Goal: Task Accomplishment & Management: Manage account settings

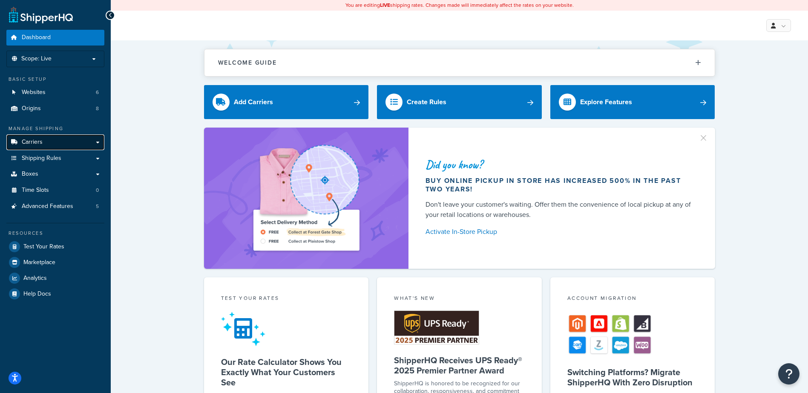
click at [36, 143] on span "Carriers" at bounding box center [32, 142] width 21 height 7
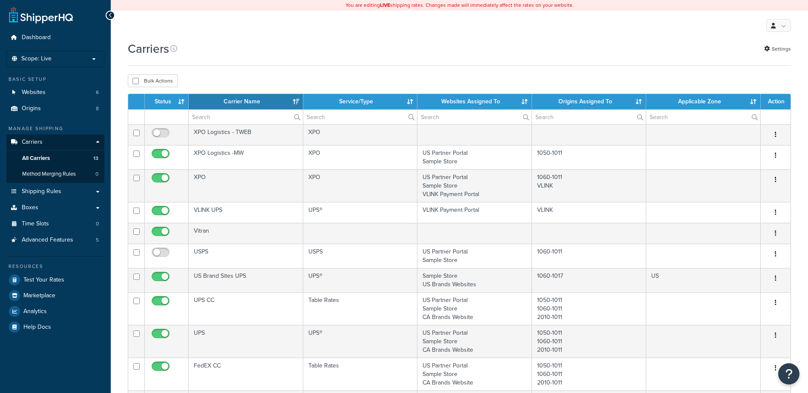
select select "15"
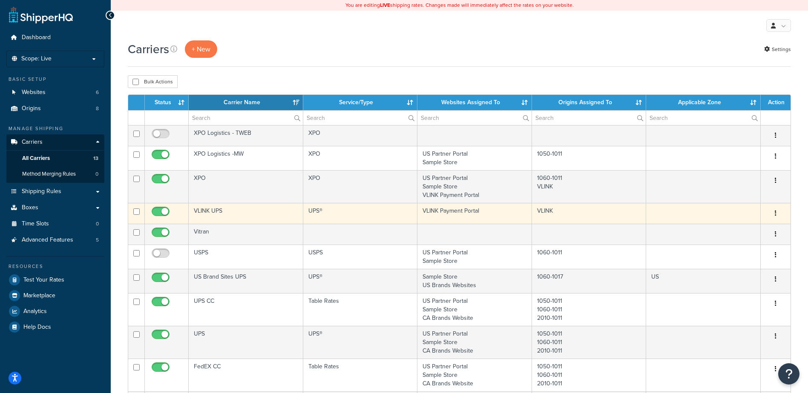
click at [774, 212] on button "button" at bounding box center [775, 214] width 12 height 14
click at [740, 229] on link "Edit" at bounding box center [740, 230] width 67 height 17
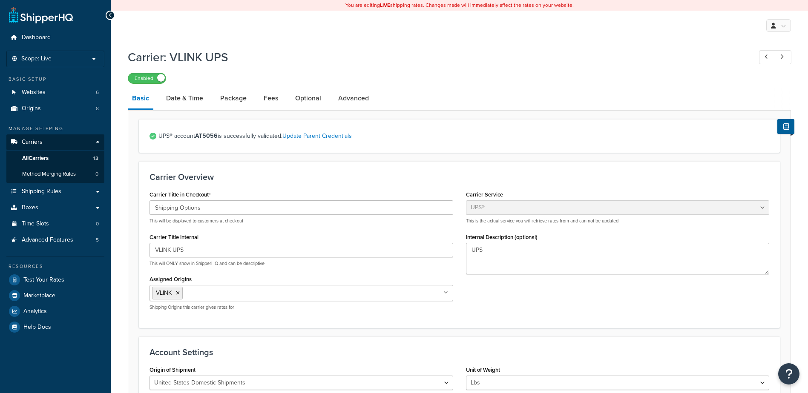
select select "ups"
select select "53"
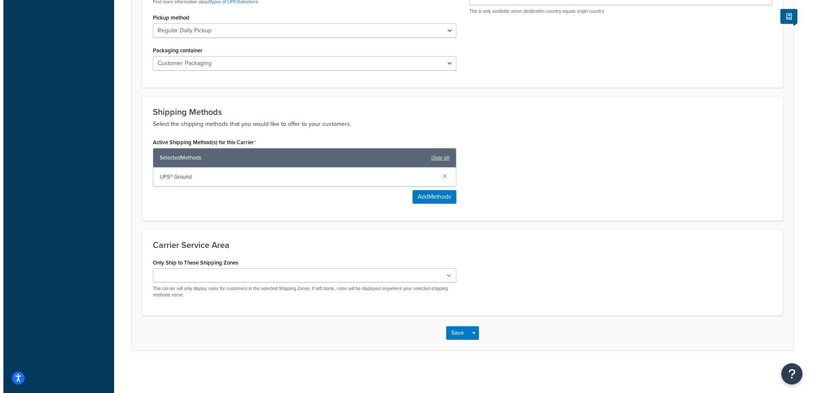
scroll to position [429, 0]
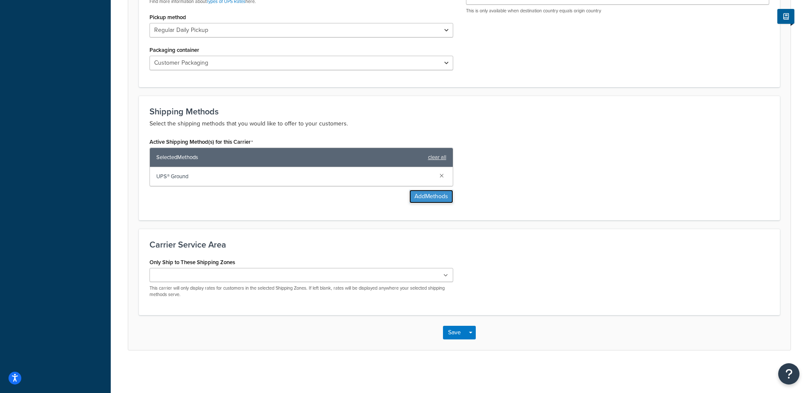
click at [436, 198] on button "Add Methods" at bounding box center [431, 197] width 44 height 14
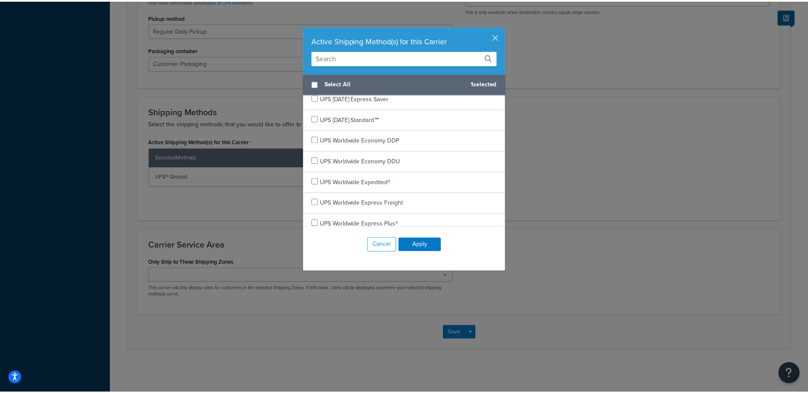
scroll to position [341, 0]
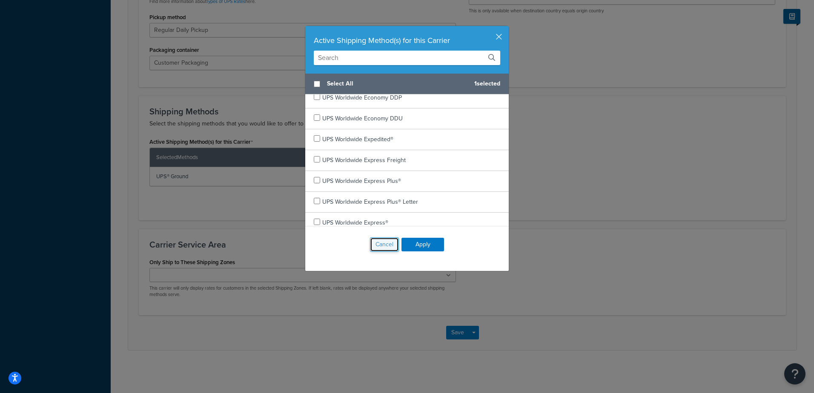
click at [384, 249] on button "Cancel" at bounding box center [384, 245] width 29 height 14
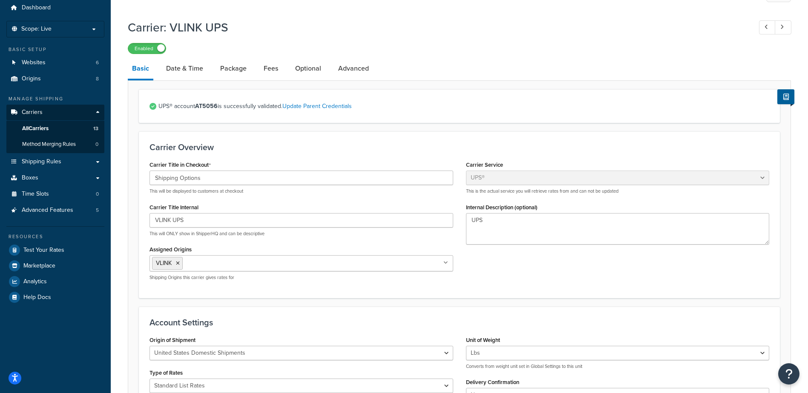
scroll to position [0, 0]
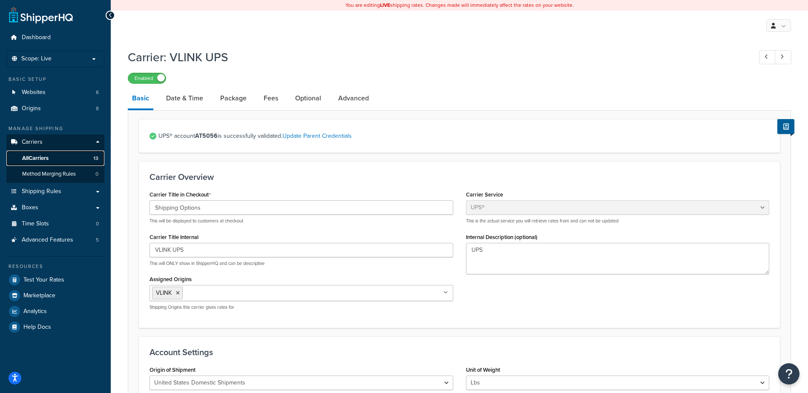
click at [42, 158] on span "All Carriers" at bounding box center [35, 158] width 26 height 7
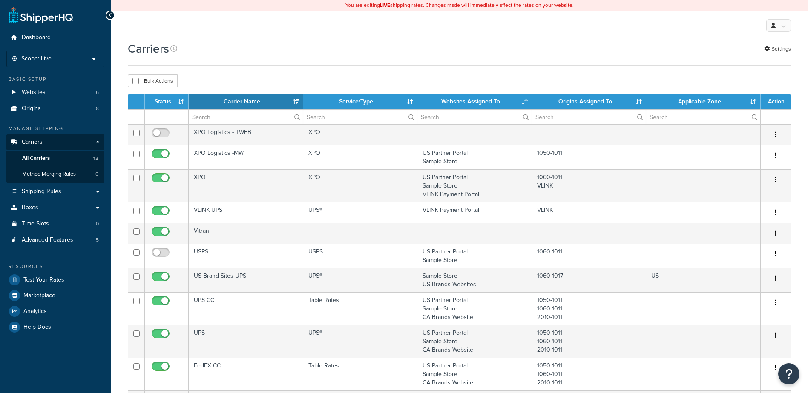
select select "15"
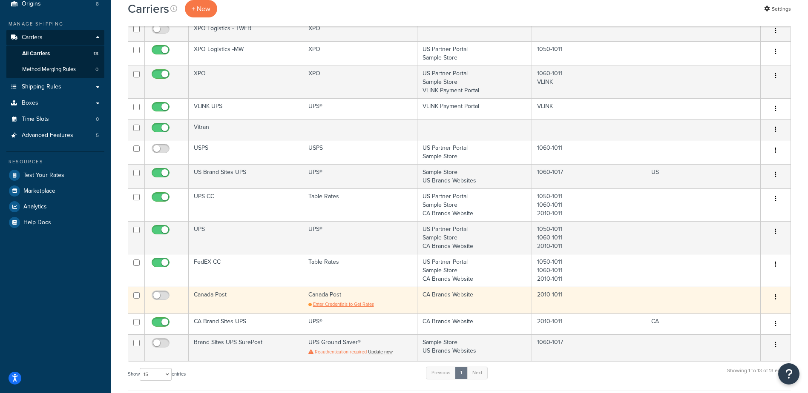
scroll to position [85, 0]
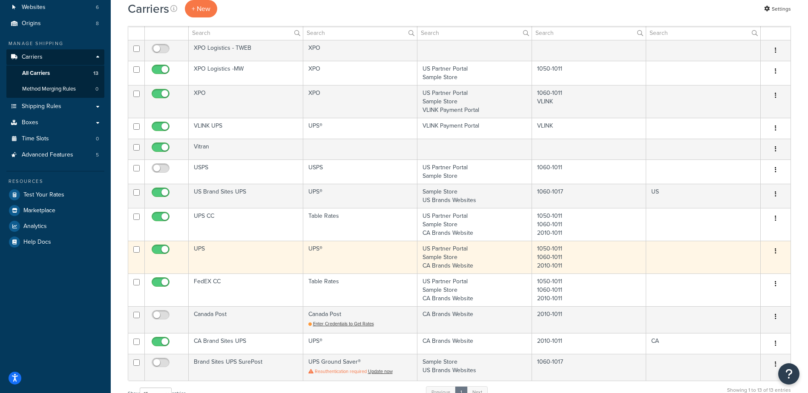
click at [776, 250] on button "button" at bounding box center [775, 252] width 12 height 14
click at [739, 265] on link "Edit" at bounding box center [740, 268] width 67 height 17
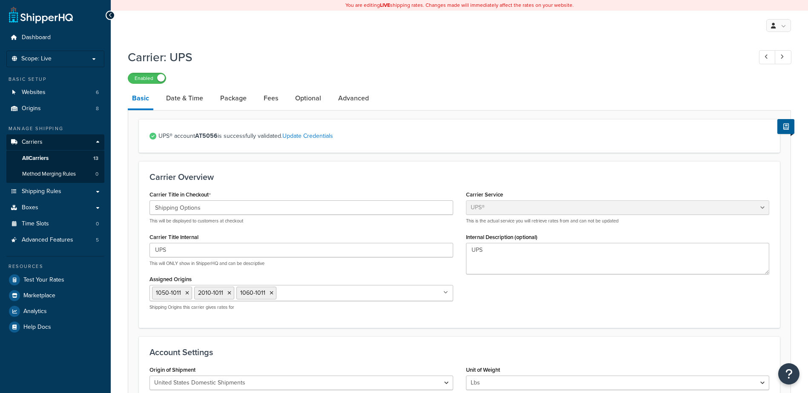
select select "ups"
select select "53"
click at [43, 158] on span "All Carriers" at bounding box center [35, 158] width 26 height 7
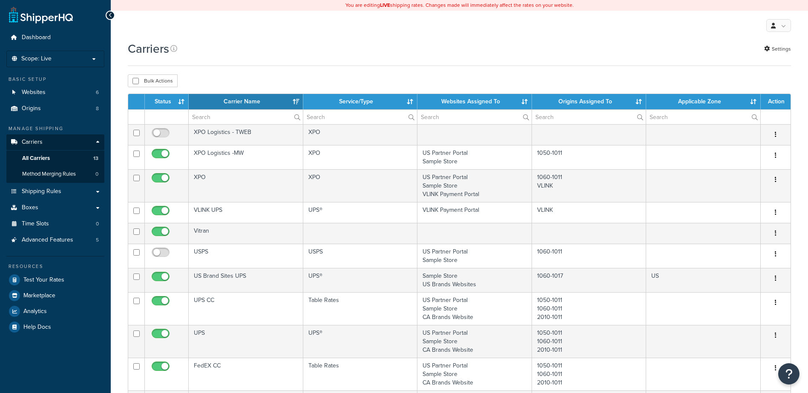
select select "15"
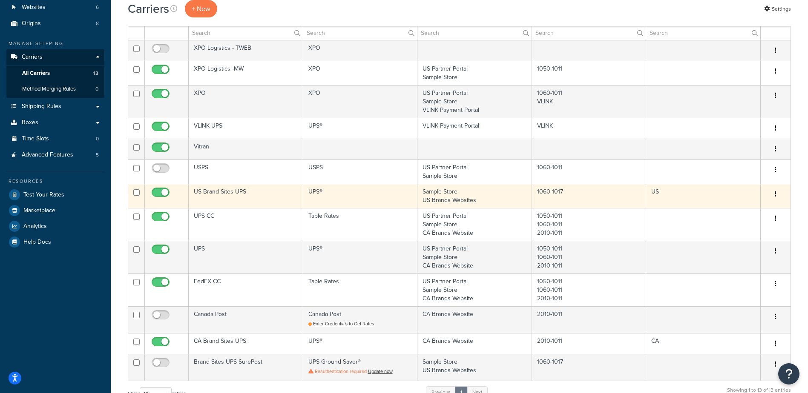
scroll to position [128, 0]
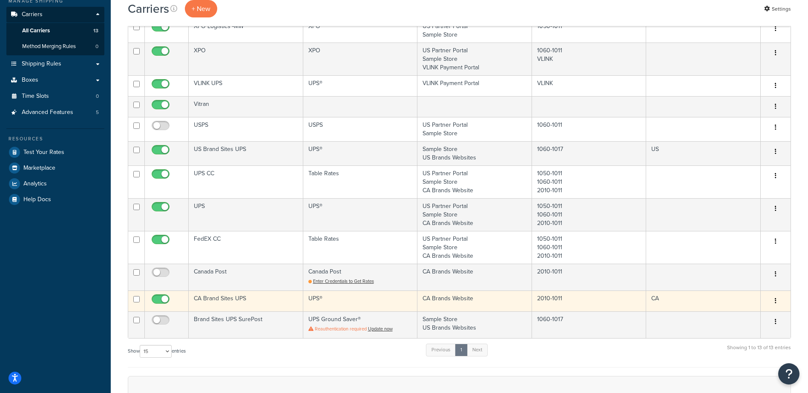
click at [775, 298] on button "button" at bounding box center [775, 302] width 12 height 14
click at [743, 315] on link "Edit" at bounding box center [740, 318] width 67 height 17
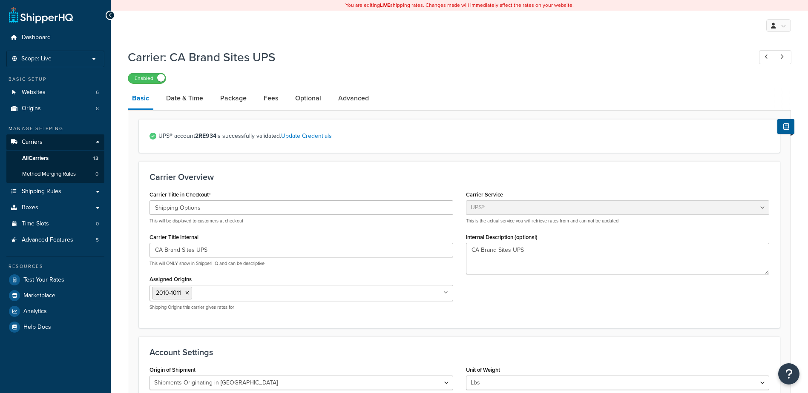
select select "ups"
select select "can"
select select "53"
click at [37, 140] on span "Carriers" at bounding box center [32, 142] width 21 height 7
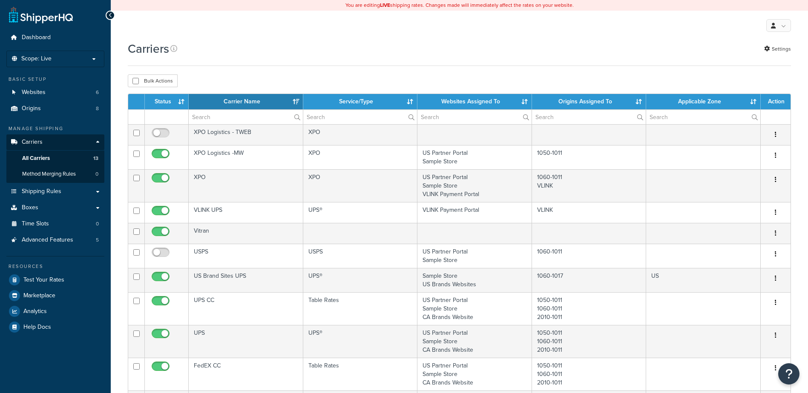
select select "15"
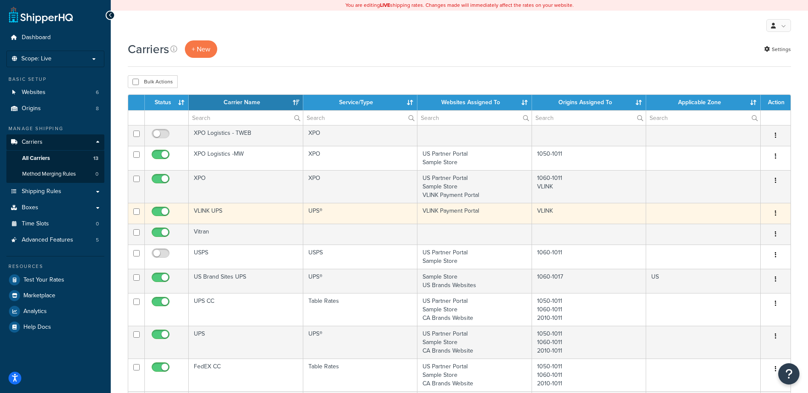
click at [775, 211] on icon "button" at bounding box center [775, 213] width 2 height 6
click at [741, 232] on link "Edit" at bounding box center [740, 230] width 67 height 17
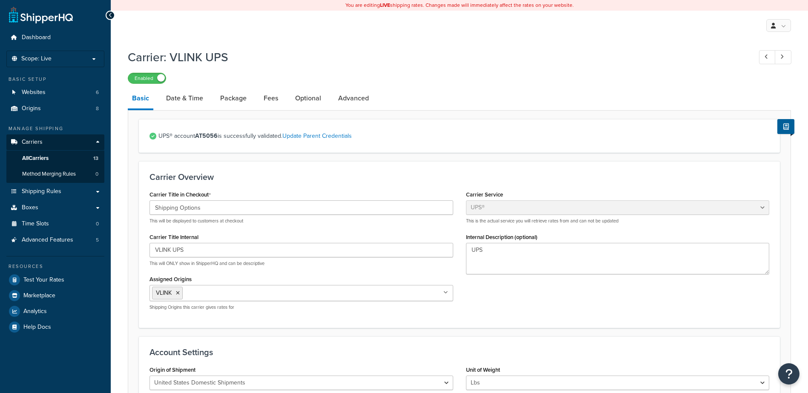
select select "ups"
select select "53"
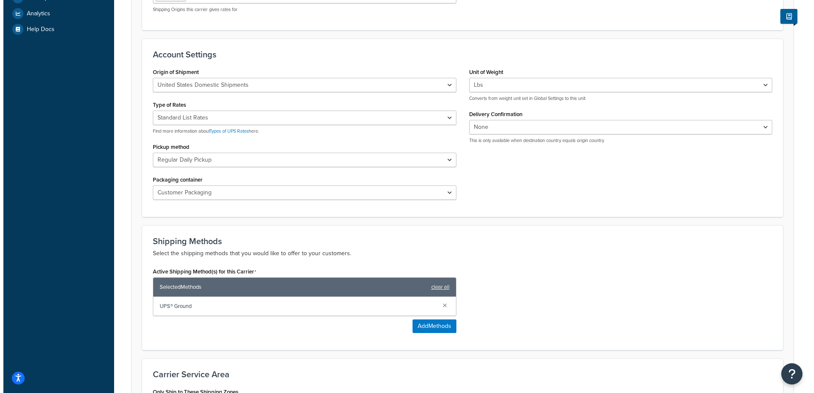
scroll to position [383, 0]
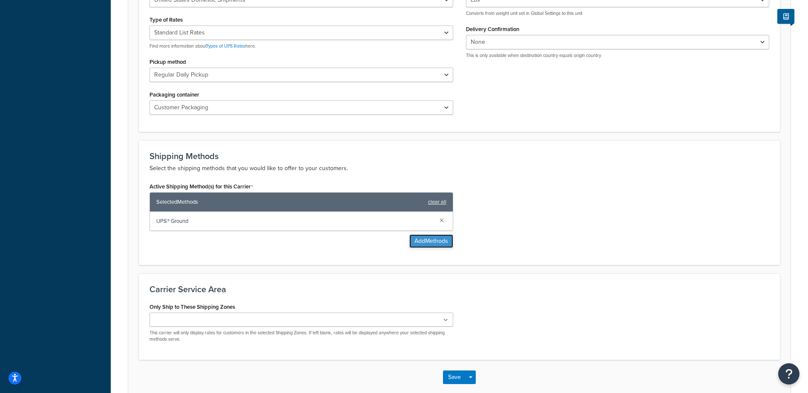
click at [430, 243] on button "Add Methods" at bounding box center [431, 242] width 44 height 14
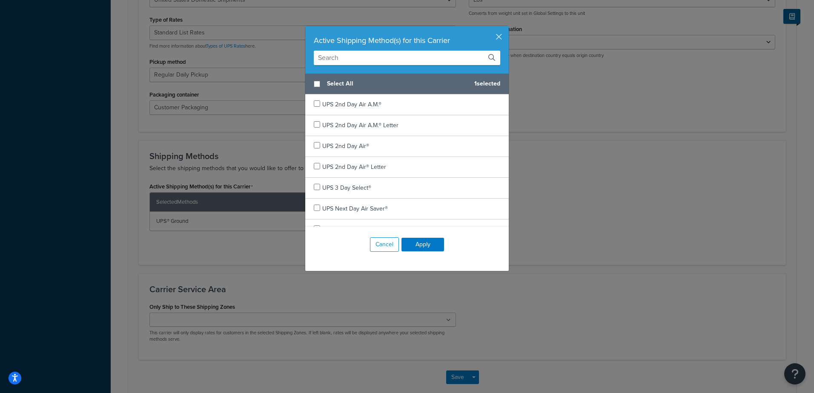
click at [340, 61] on input "text" at bounding box center [407, 58] width 186 height 14
type input "next day air"
click at [316, 103] on input "checkbox" at bounding box center [317, 103] width 6 height 6
checkbox input "true"
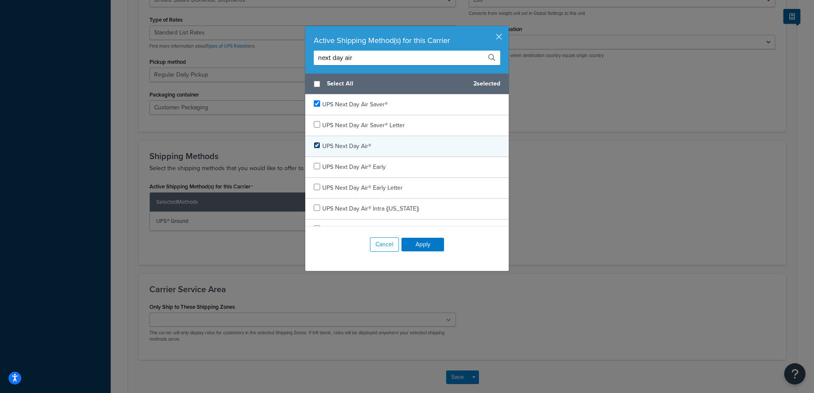
click at [315, 146] on input "checkbox" at bounding box center [317, 145] width 6 height 6
checkbox input "true"
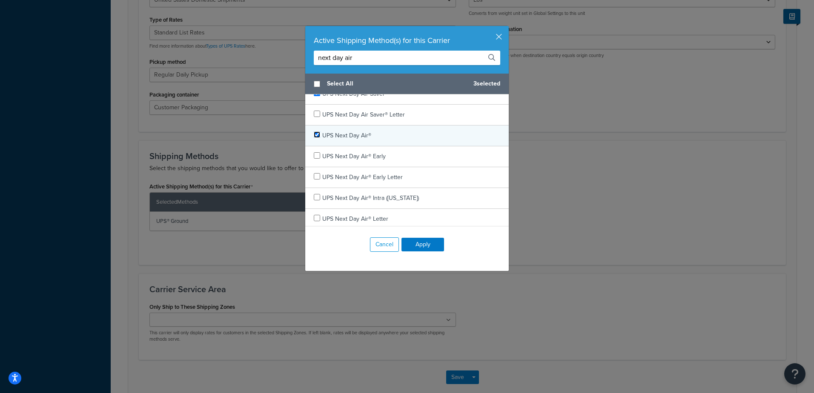
scroll to position [13, 0]
drag, startPoint x: 378, startPoint y: 53, endPoint x: 251, endPoint y: 53, distance: 126.9
click at [251, 53] on div "Active Shipping Method(s) for this Carrier next day air Select All 3 selected U…" at bounding box center [407, 196] width 814 height 393
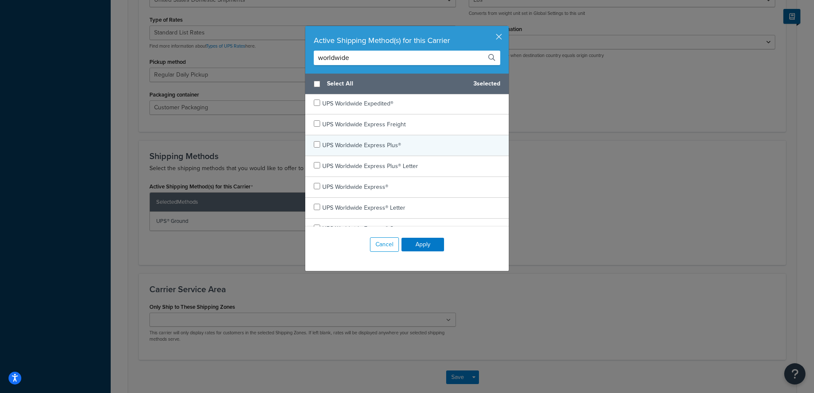
scroll to position [76, 0]
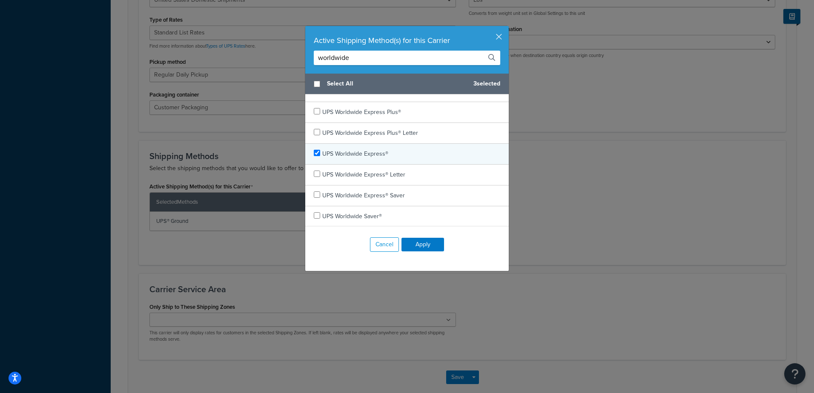
type input "worldwide"
click at [314, 151] on input "checkbox" at bounding box center [317, 153] width 6 height 6
checkbox input "true"
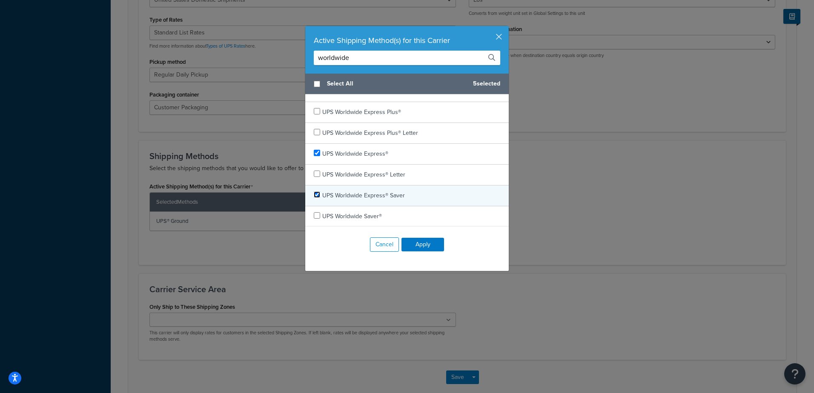
click at [314, 195] on input "checkbox" at bounding box center [317, 195] width 6 height 6
checkbox input "true"
click at [419, 243] on button "Apply" at bounding box center [423, 245] width 43 height 14
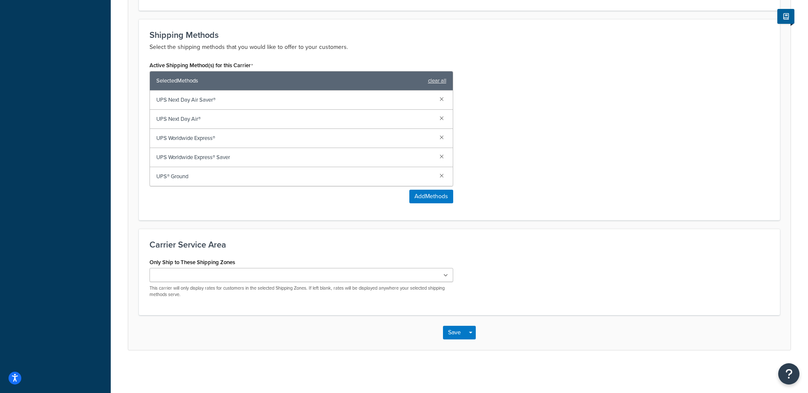
scroll to position [505, 0]
click at [455, 335] on button "Save" at bounding box center [454, 333] width 23 height 14
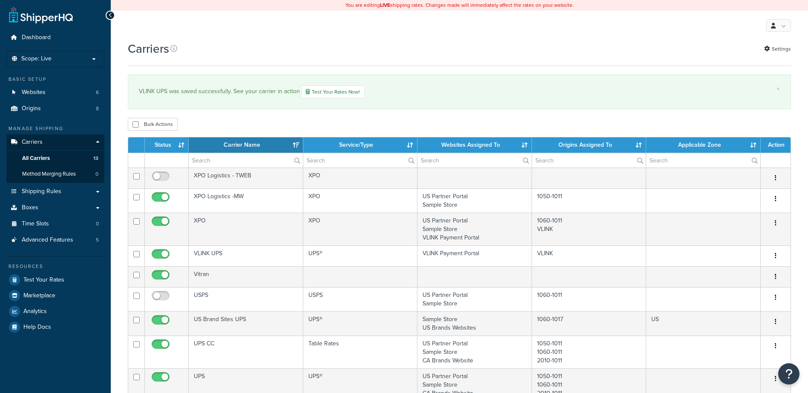
select select "15"
